Goal: Task Accomplishment & Management: Use online tool/utility

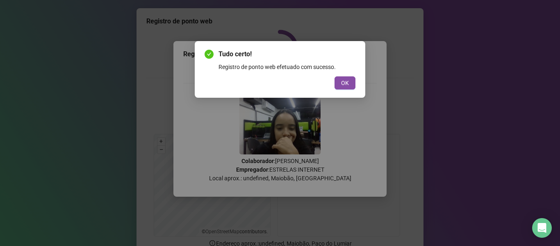
scroll to position [41, 0]
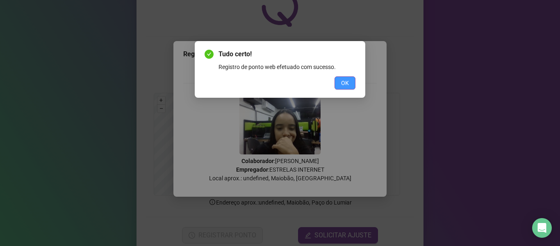
click at [340, 85] on button "OK" at bounding box center [345, 82] width 21 height 13
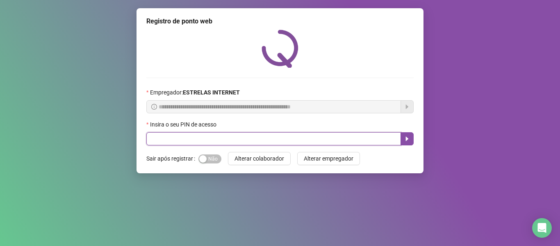
click at [221, 142] on input "text" at bounding box center [273, 138] width 255 height 13
type input "*****"
click at [405, 139] on icon "caret-right" at bounding box center [407, 138] width 7 height 7
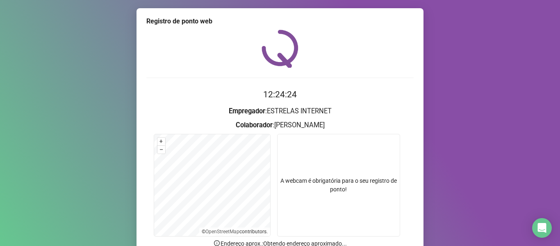
scroll to position [75, 0]
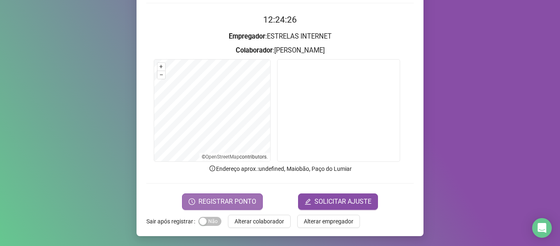
click at [209, 197] on span "REGISTRAR PONTO" at bounding box center [228, 201] width 58 height 10
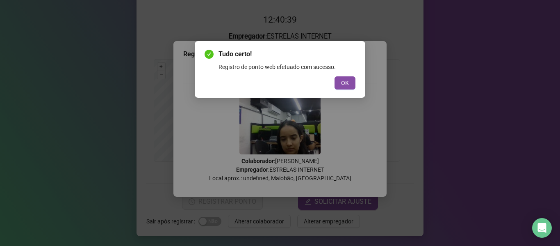
click at [344, 82] on span "OK" at bounding box center [345, 82] width 8 height 9
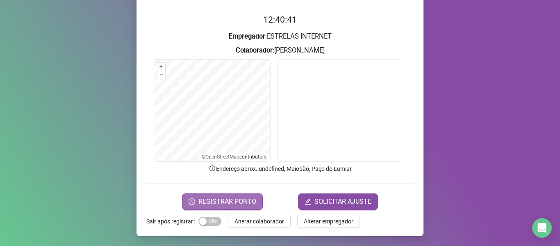
click at [222, 199] on span "REGISTRAR PONTO" at bounding box center [228, 201] width 58 height 10
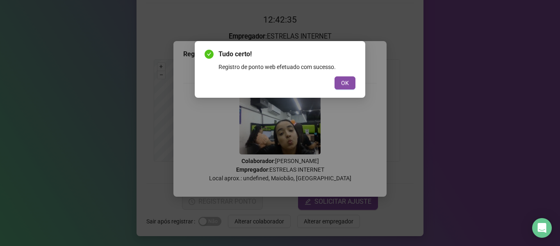
click at [335, 76] on button "OK" at bounding box center [345, 82] width 21 height 13
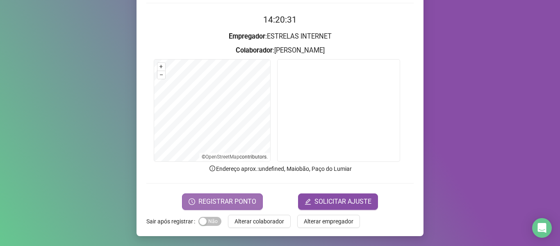
click at [217, 204] on span "REGISTRAR PONTO" at bounding box center [228, 201] width 58 height 10
